Goal: Navigation & Orientation: Find specific page/section

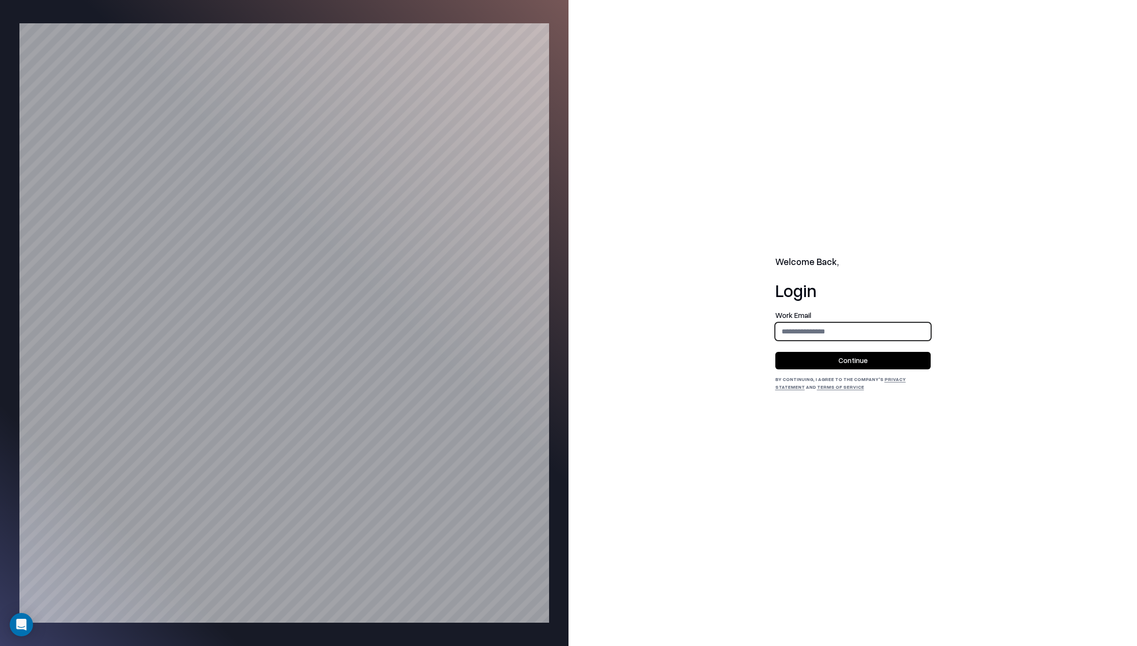
click at [803, 326] on input "email" at bounding box center [853, 331] width 154 height 18
type input "**********"
click at [826, 367] on button "Continue" at bounding box center [852, 360] width 155 height 17
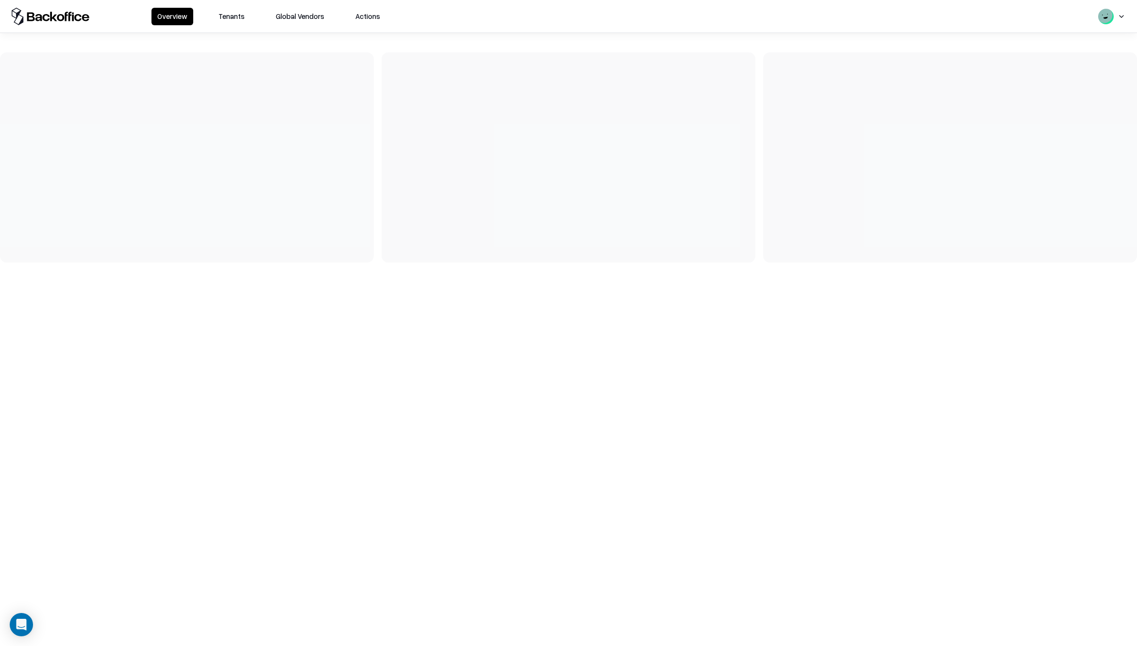
click at [235, 17] on button "Tenants" at bounding box center [232, 16] width 38 height 17
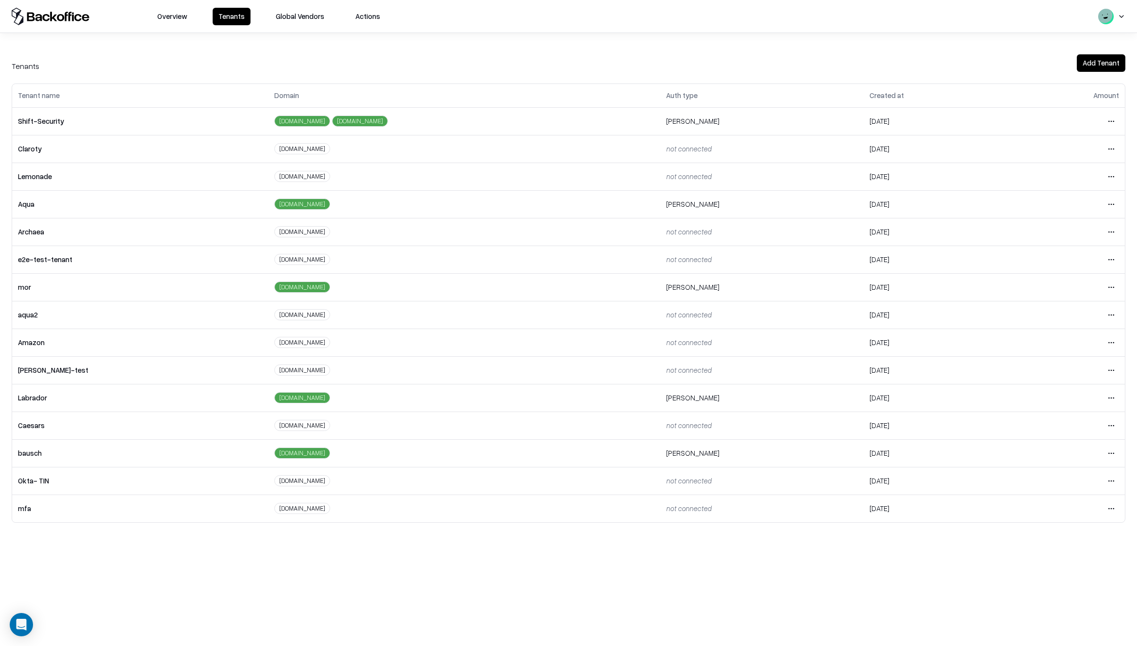
click at [1106, 450] on html "Overview Tenants Global Vendors Actions Tenants Add Tenant Tenant name Domain A…" at bounding box center [568, 323] width 1137 height 646
click at [1061, 533] on div "Login to tenant" at bounding box center [1070, 534] width 105 height 19
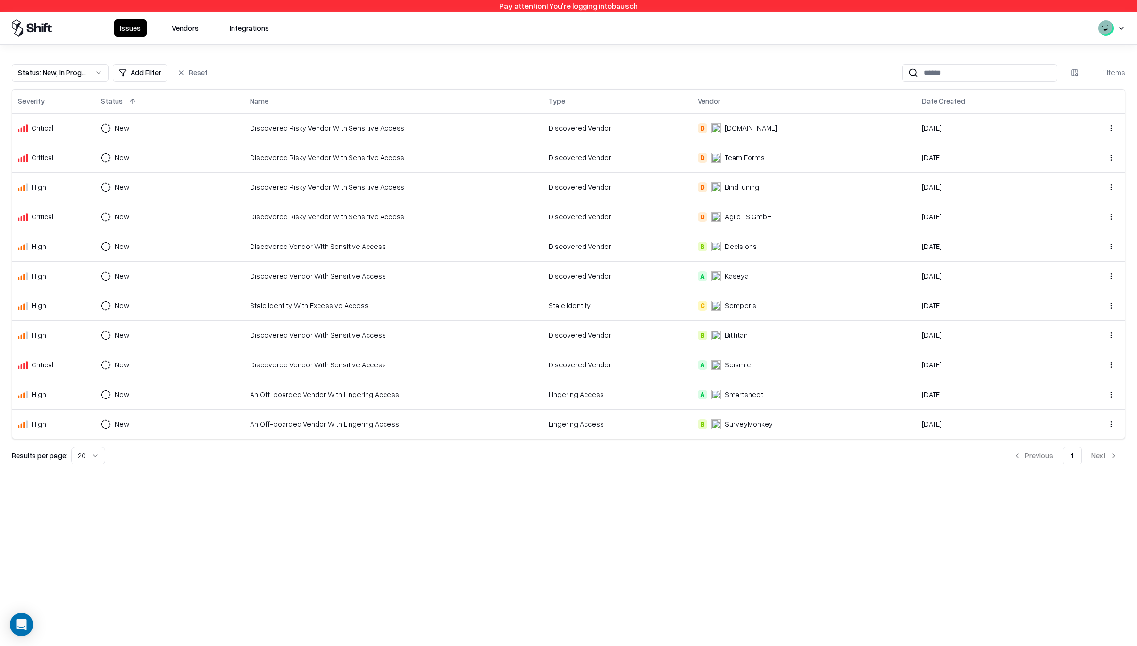
click at [183, 26] on button "Vendors" at bounding box center [185, 27] width 38 height 17
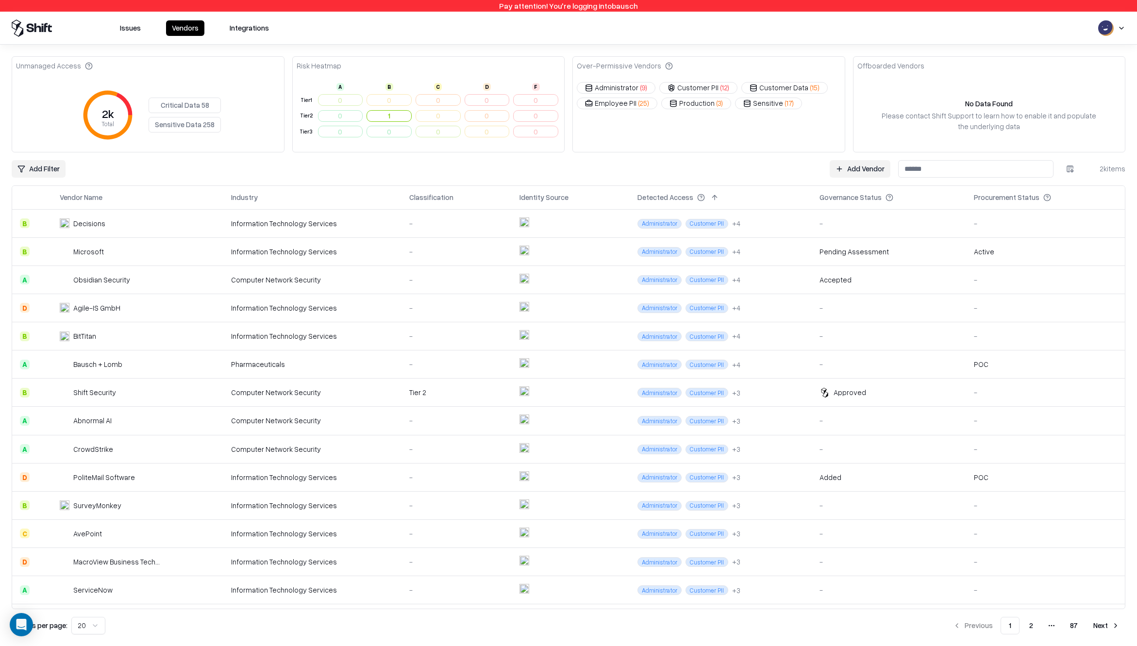
click at [1070, 171] on html "Pay attention! You're logging into bausch Issues Vendors Integrations Unmanaged…" at bounding box center [568, 323] width 1137 height 646
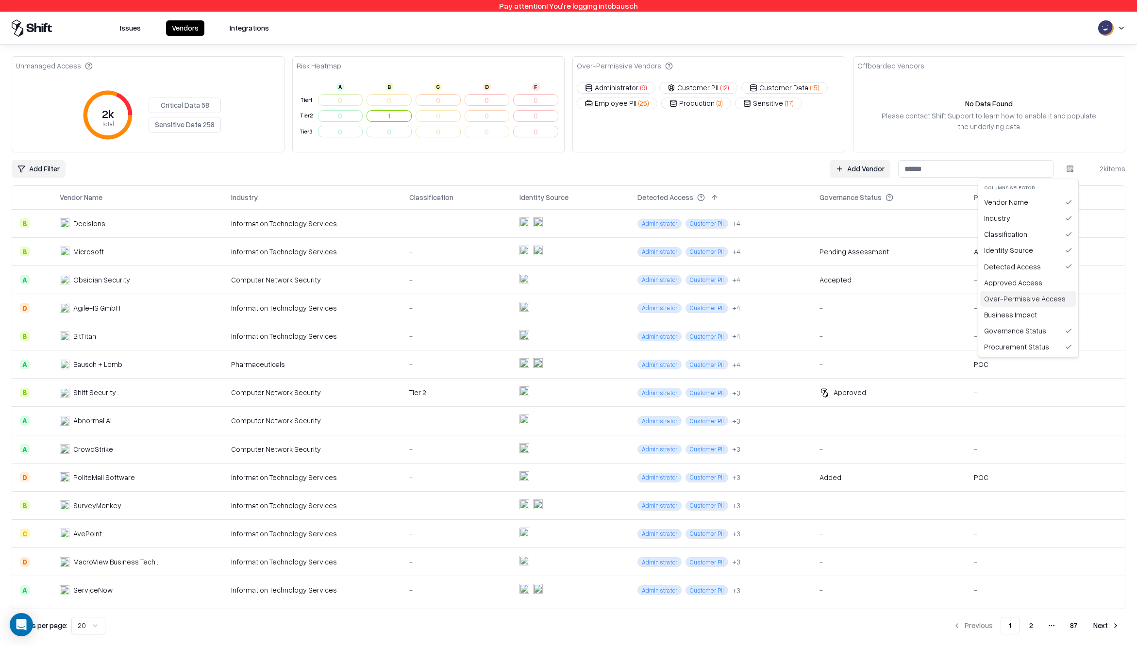
click at [1016, 298] on div "Over-Permissive Access" at bounding box center [1028, 299] width 96 height 16
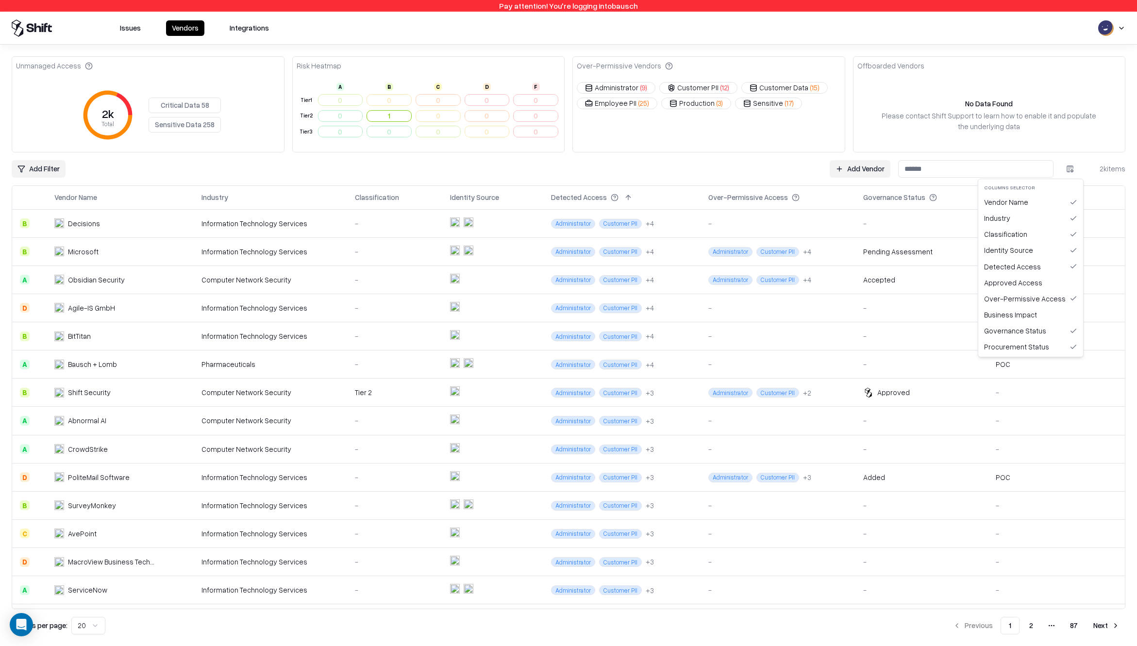
click at [1073, 170] on html "Pay attention! You're logging into bausch Issues Vendors Integrations Unmanaged…" at bounding box center [568, 323] width 1137 height 646
click at [1028, 280] on div "Approved Access" at bounding box center [1030, 283] width 101 height 16
